Goal: Task Accomplishment & Management: Manage account settings

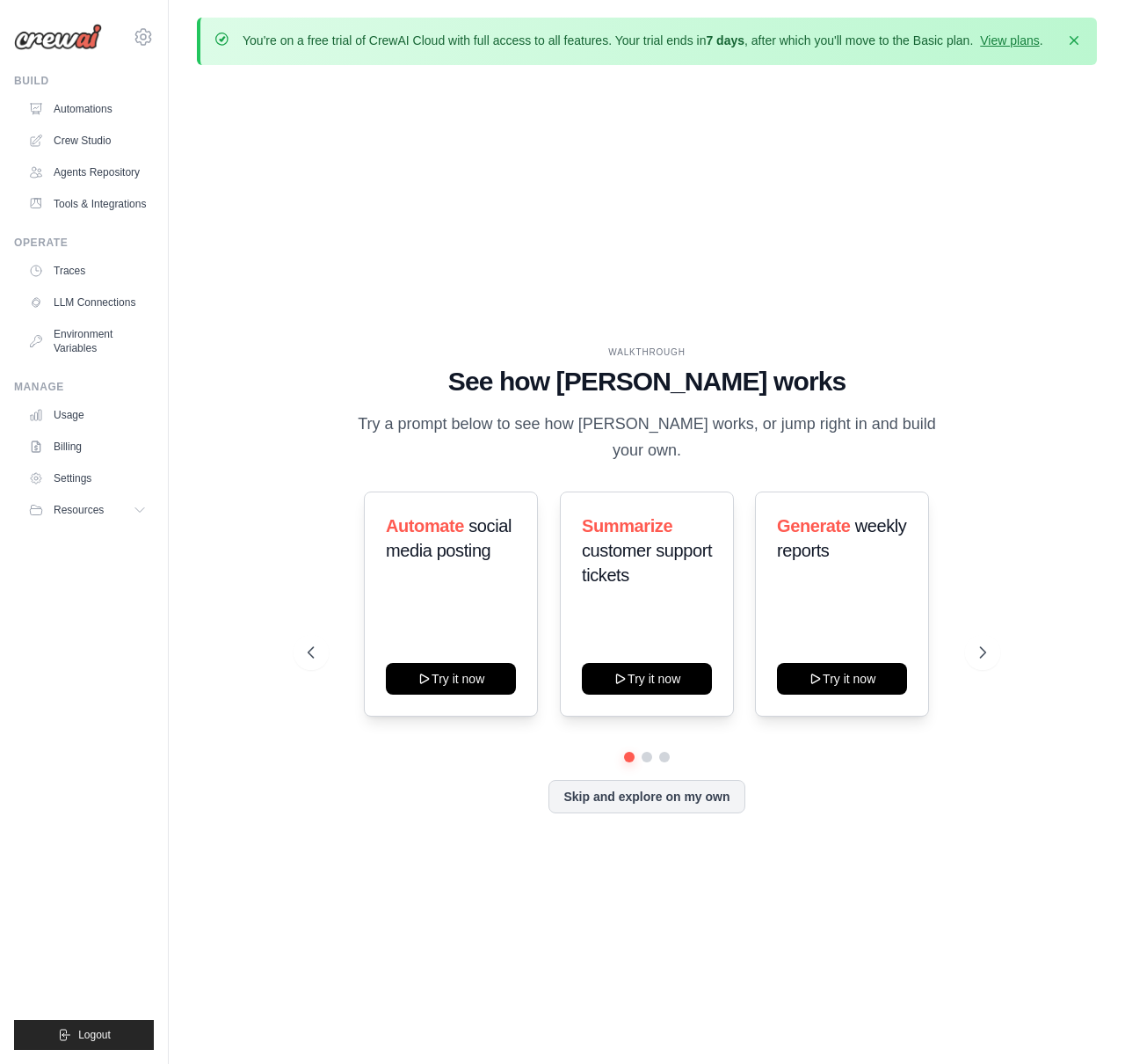
click at [836, 174] on div "WALKTHROUGH See how [PERSON_NAME] works Try a prompt below to see how [PERSON_N…" at bounding box center [646, 593] width 900 height 1029
click at [92, 499] on button "Resources" at bounding box center [89, 510] width 133 height 28
click at [93, 532] on span "Documentation" at bounding box center [97, 539] width 71 height 14
click at [147, 32] on icon at bounding box center [143, 37] width 21 height 21
click at [213, 112] on span "Settings" at bounding box center [219, 109] width 138 height 18
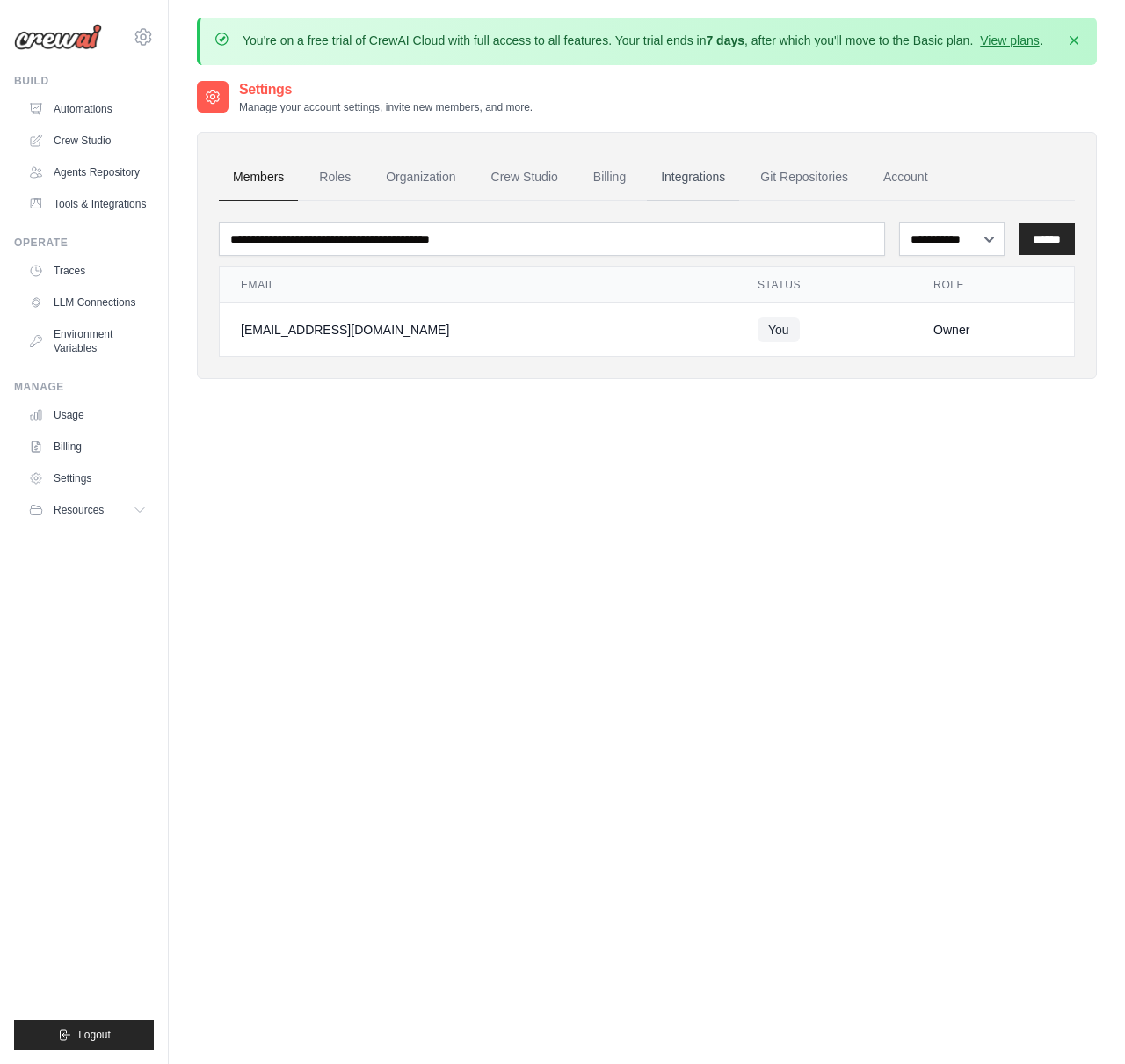
click at [696, 179] on link "Integrations" at bounding box center [693, 177] width 93 height 48
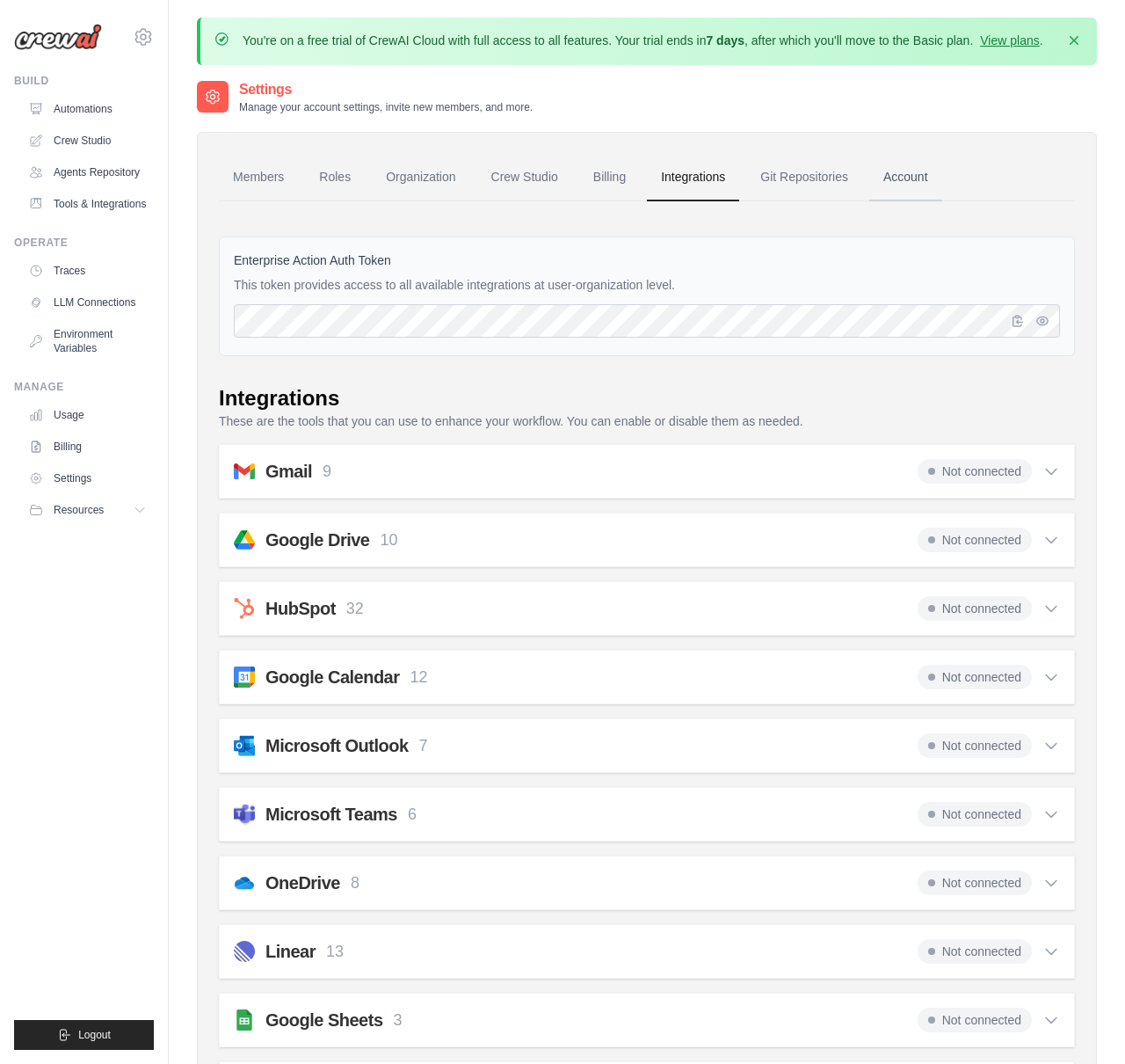
click at [918, 183] on link "Account" at bounding box center [906, 177] width 73 height 48
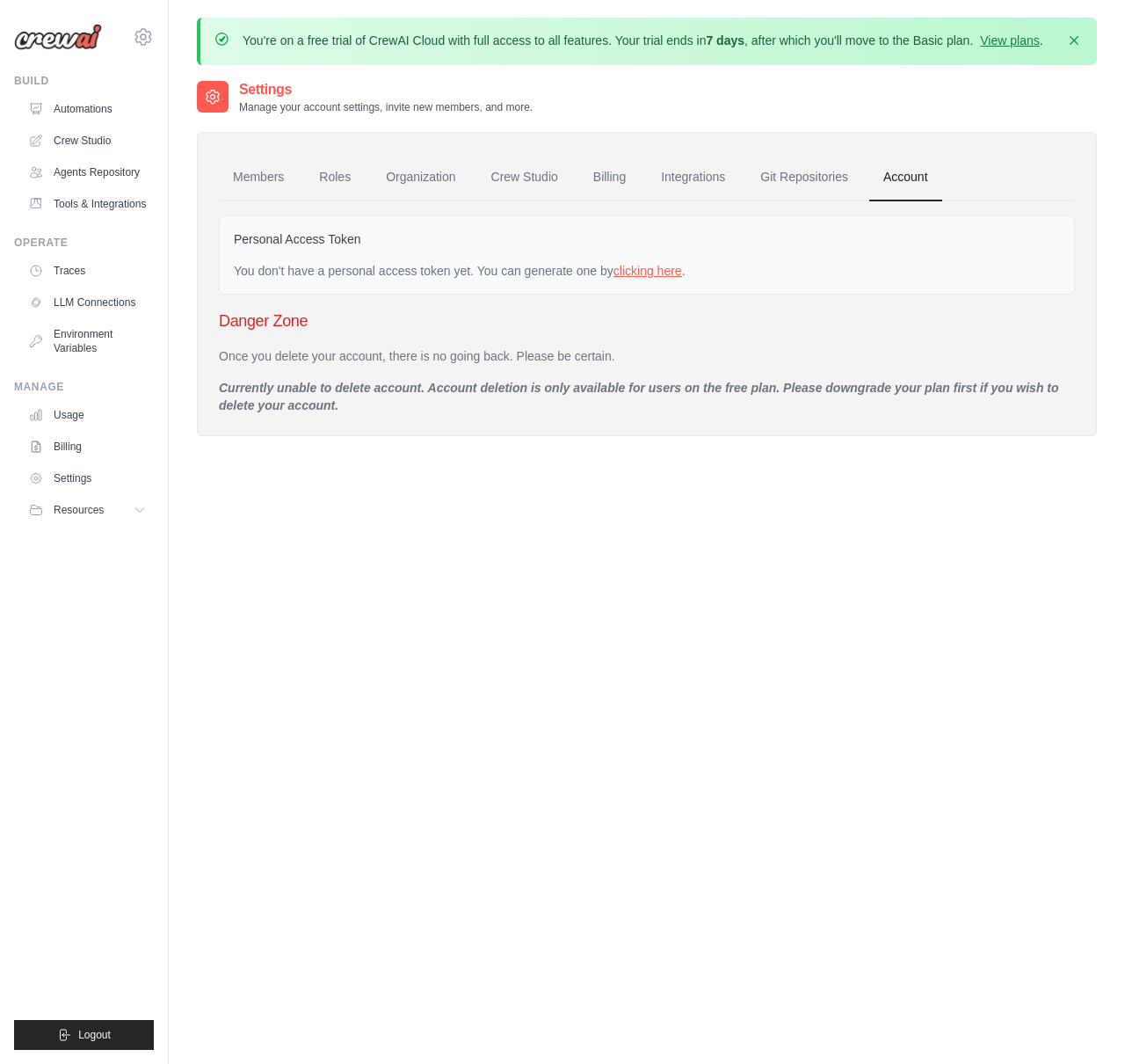
click at [665, 264] on link "clicking here" at bounding box center [647, 271] width 68 height 14
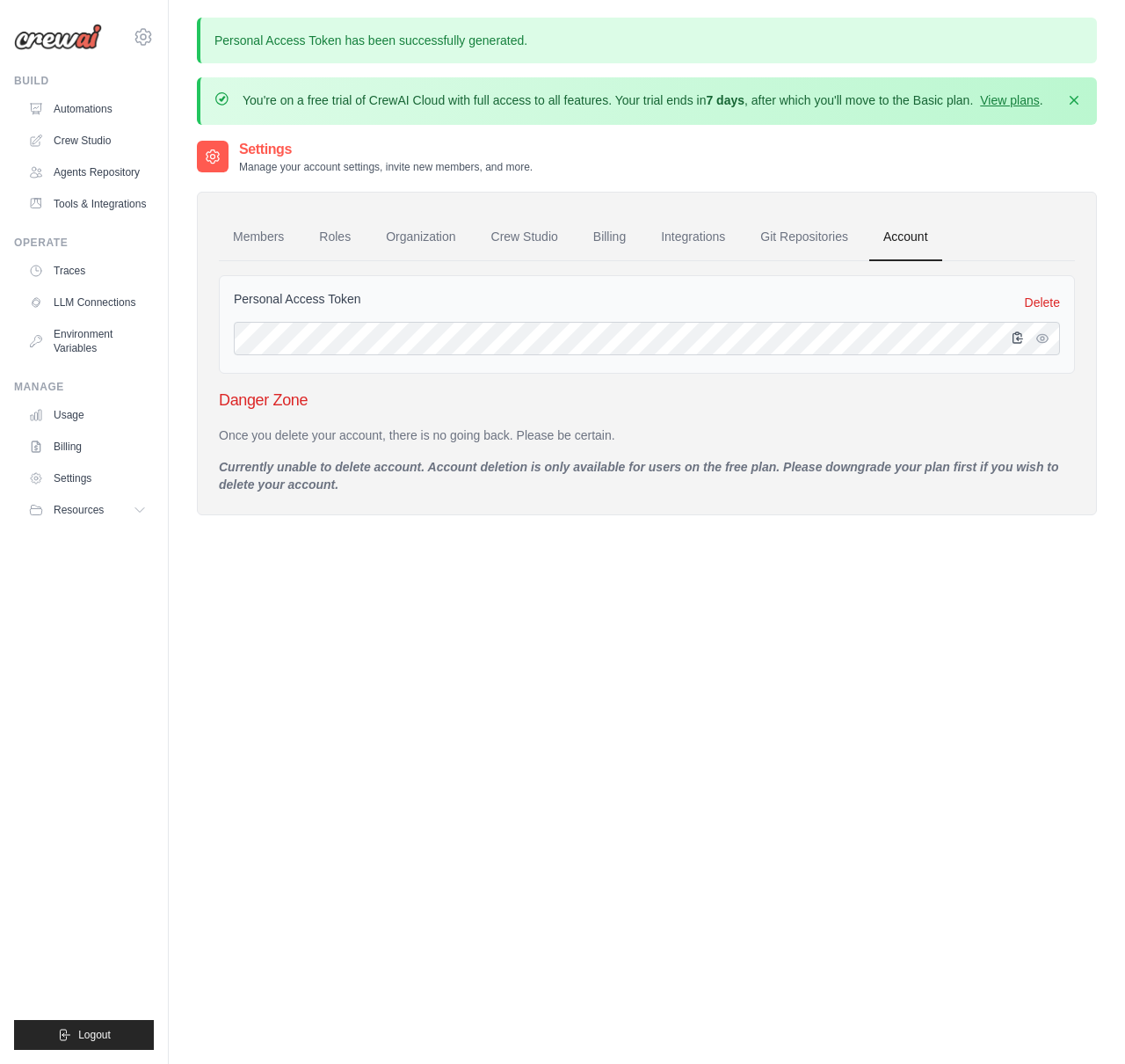
click at [1017, 336] on icon "button" at bounding box center [1019, 337] width 10 height 11
